Goal: Obtain resource: Download file/media

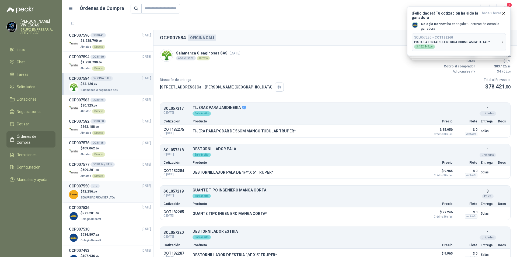
click at [129, 194] on div "$ 42.256 ,90 SEGURIDAD PROVISER LTDA" at bounding box center [110, 194] width 82 height 11
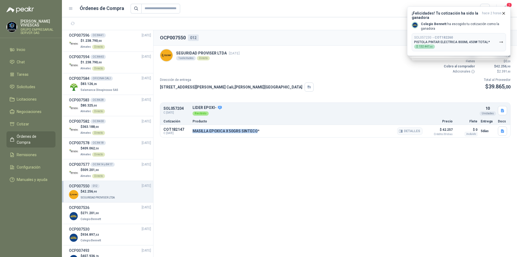
drag, startPoint x: 192, startPoint y: 131, endPoint x: 257, endPoint y: 133, distance: 64.7
click at [257, 133] on div "COT182147 C: [DATE] MASILLA EPOXICA X 50GRS SINTECO* Detalles $ 42.257 Crédito …" at bounding box center [335, 131] width 350 height 12
copy p "MASILLA EPOXICA X 50GRS SINTECO"
click at [418, 133] on button "Detalles" at bounding box center [409, 130] width 25 height 7
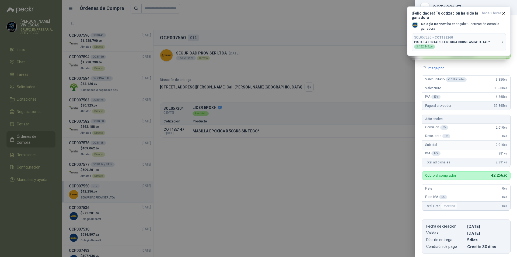
scroll to position [83, 0]
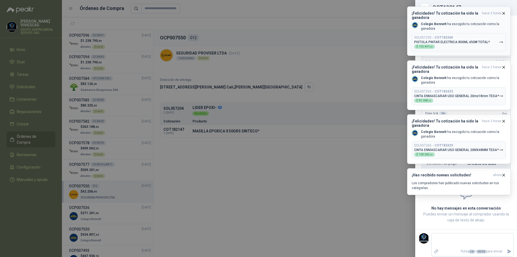
click at [505, 15] on icon "button" at bounding box center [503, 13] width 5 height 5
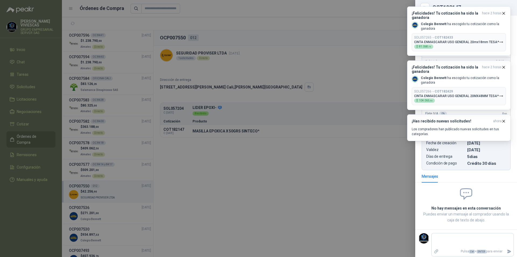
click at [505, 14] on icon "button" at bounding box center [503, 13] width 5 height 5
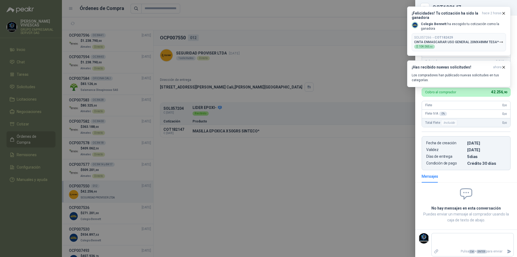
click at [505, 14] on icon "button" at bounding box center [503, 13] width 5 height 5
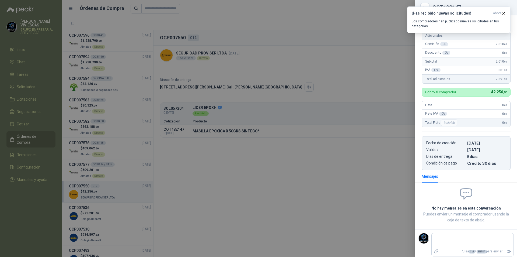
click at [505, 14] on icon "button" at bounding box center [503, 13] width 5 height 5
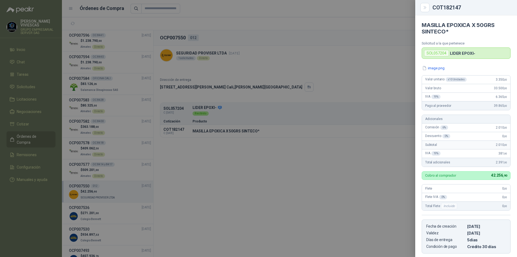
click at [412, 56] on div at bounding box center [258, 128] width 517 height 257
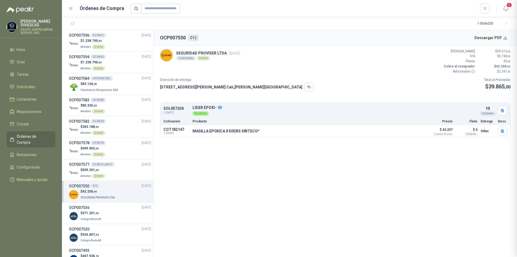
scroll to position [86, 0]
click at [490, 36] on button "Descargar PDF" at bounding box center [491, 37] width 39 height 11
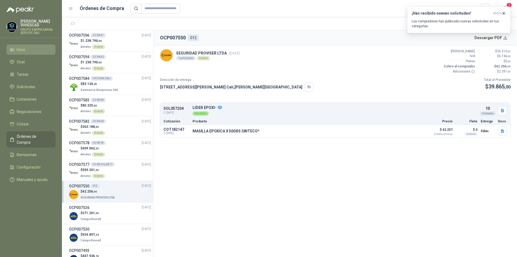
click at [25, 50] on span "Inicio" at bounding box center [21, 50] width 9 height 6
